Goal: Task Accomplishment & Management: Manage account settings

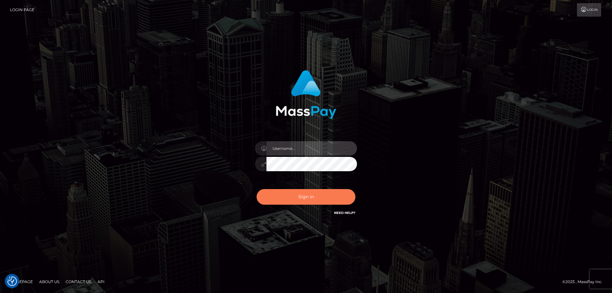
type input "[PERSON_NAME].ctfo"
click at [314, 197] on button "Sign in" at bounding box center [306, 197] width 99 height 16
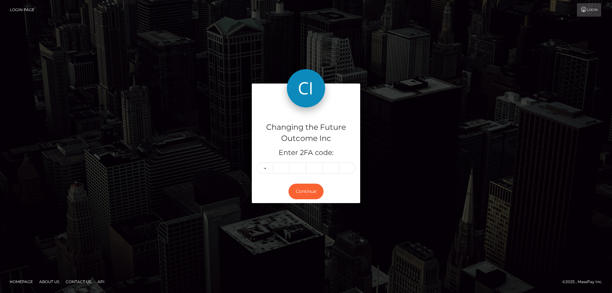
type input "8"
type input "0"
type input "1"
type input "3"
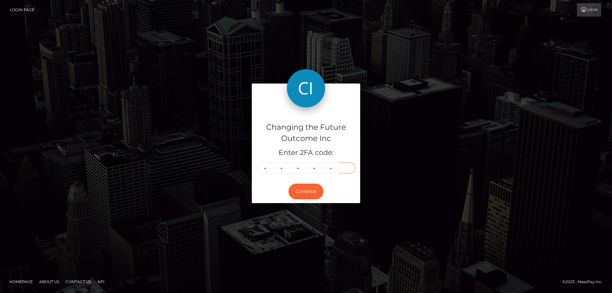
type input "6"
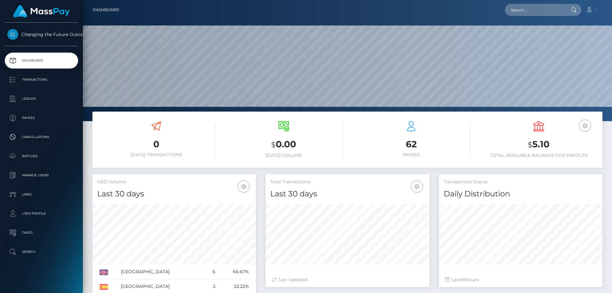
scroll to position [113, 164]
